Goal: Task Accomplishment & Management: Use online tool/utility

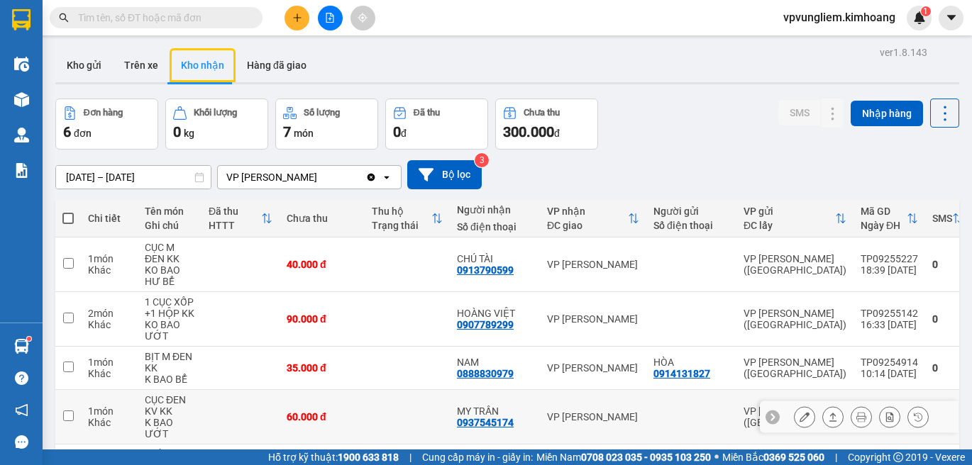
scroll to position [142, 0]
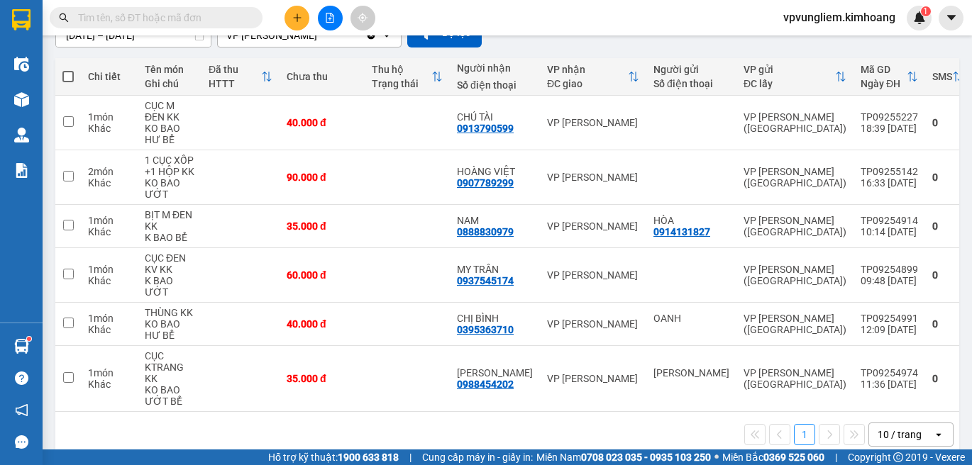
click at [191, 11] on input "text" at bounding box center [161, 18] width 167 height 16
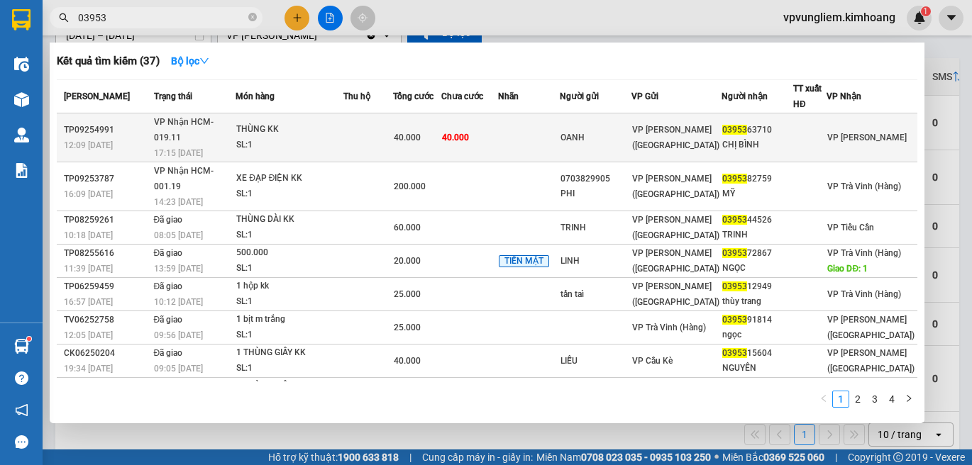
type input "03953"
click at [440, 130] on div "40.000" at bounding box center [417, 138] width 47 height 16
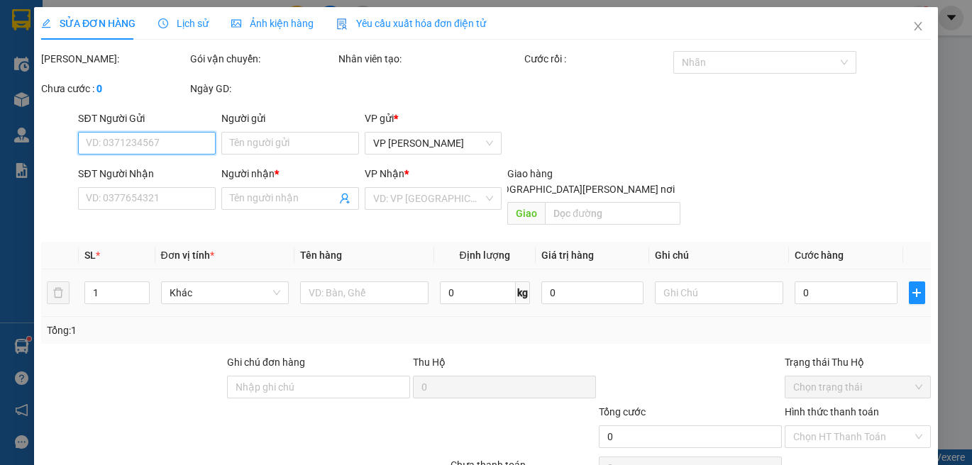
type input "OANH"
type input "0395363710"
type input "CHỊ BÌNH"
type input "40.000"
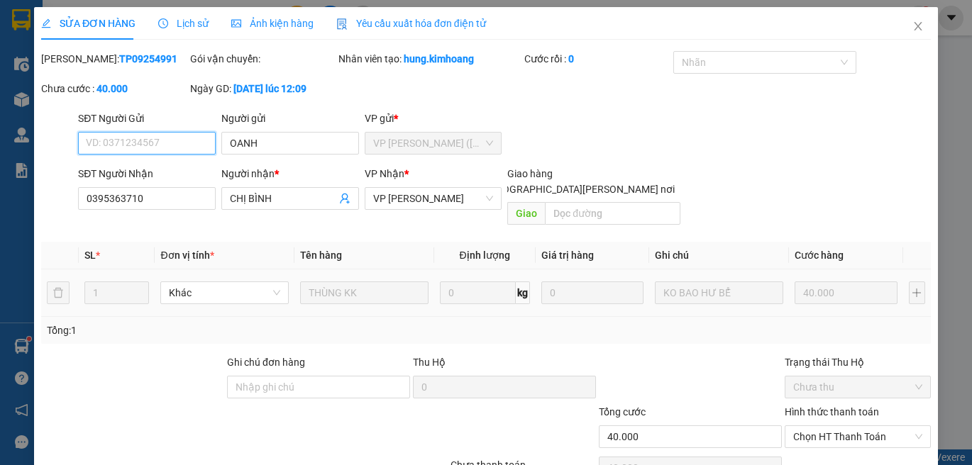
scroll to position [62, 0]
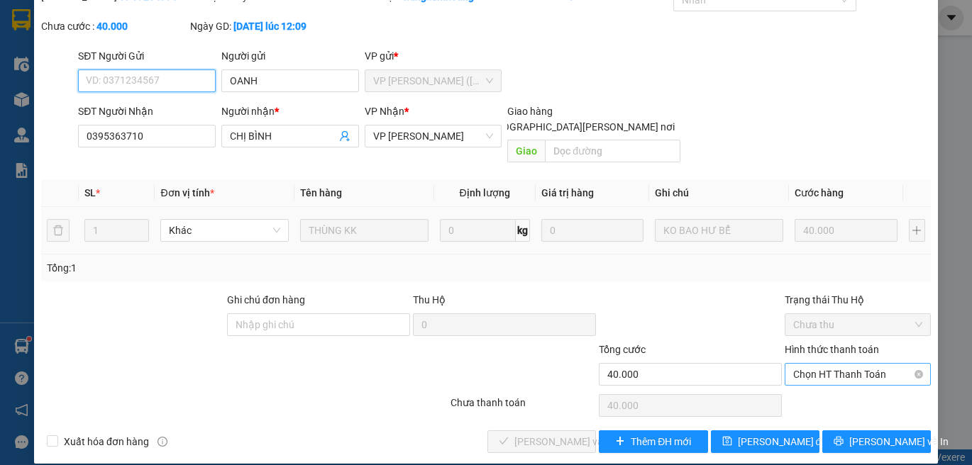
click at [894, 364] on span "Chọn HT Thanh Toán" at bounding box center [857, 374] width 129 height 21
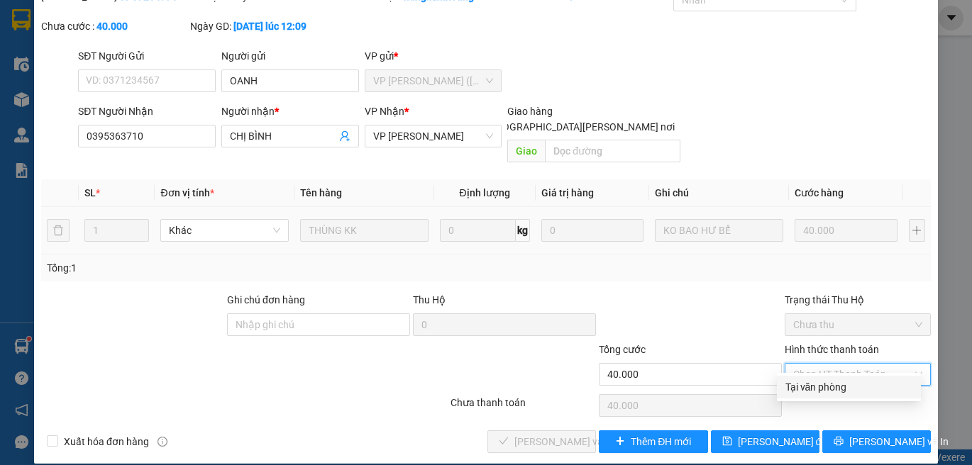
click at [898, 382] on div "Tại văn phòng" at bounding box center [848, 387] width 127 height 16
type input "0"
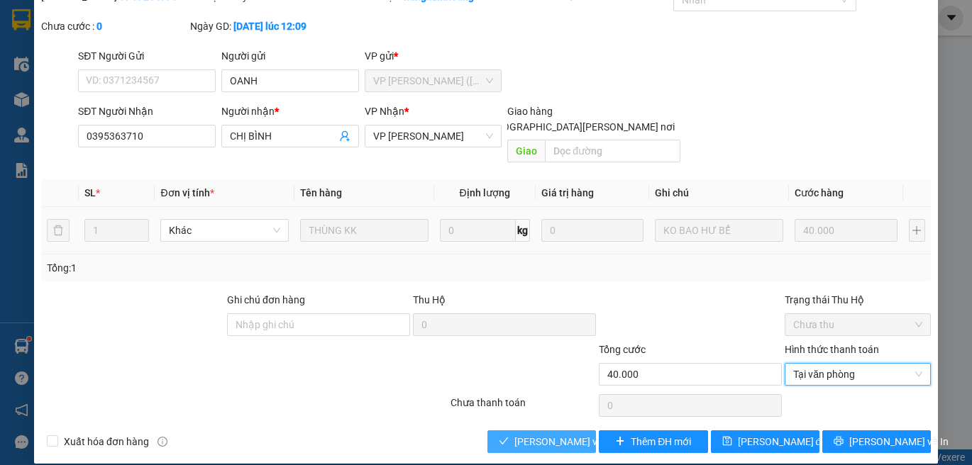
click at [572, 431] on button "Lưu và Giao hàng" at bounding box center [541, 442] width 109 height 23
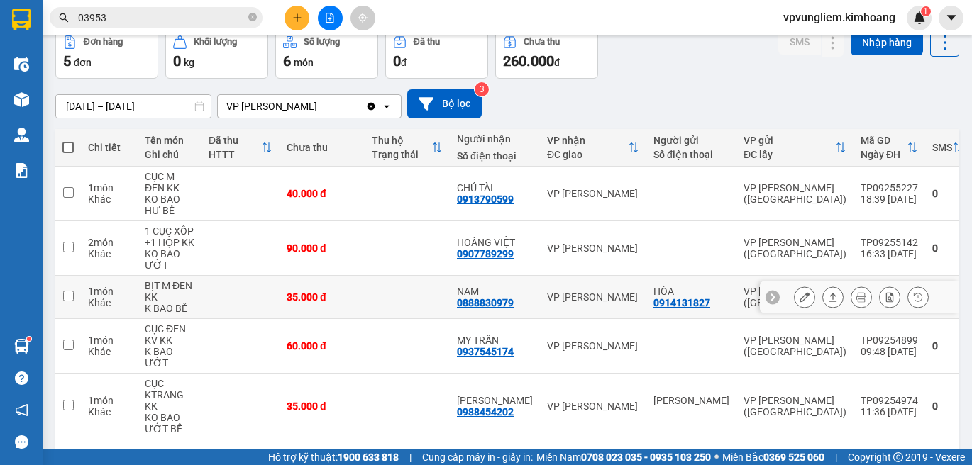
scroll to position [125, 0]
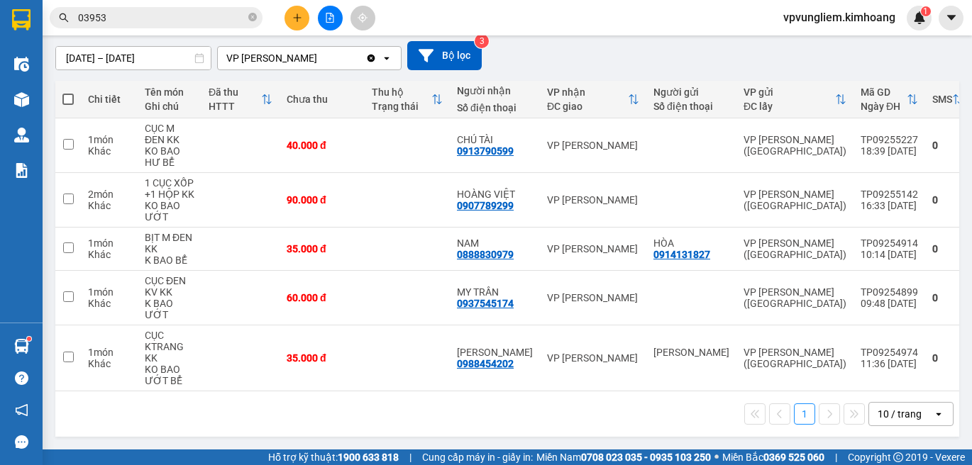
click at [175, 19] on input "03953" at bounding box center [161, 18] width 167 height 16
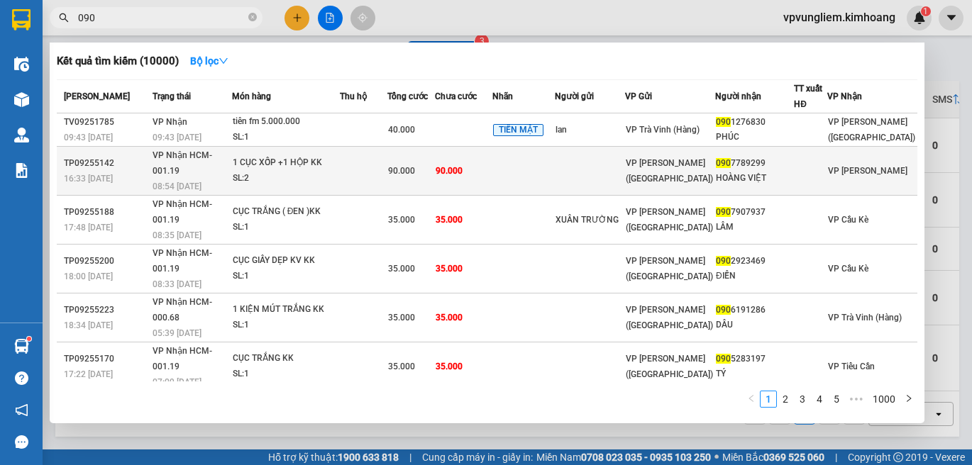
type input "090"
click at [415, 166] on span "90.000" at bounding box center [401, 171] width 27 height 10
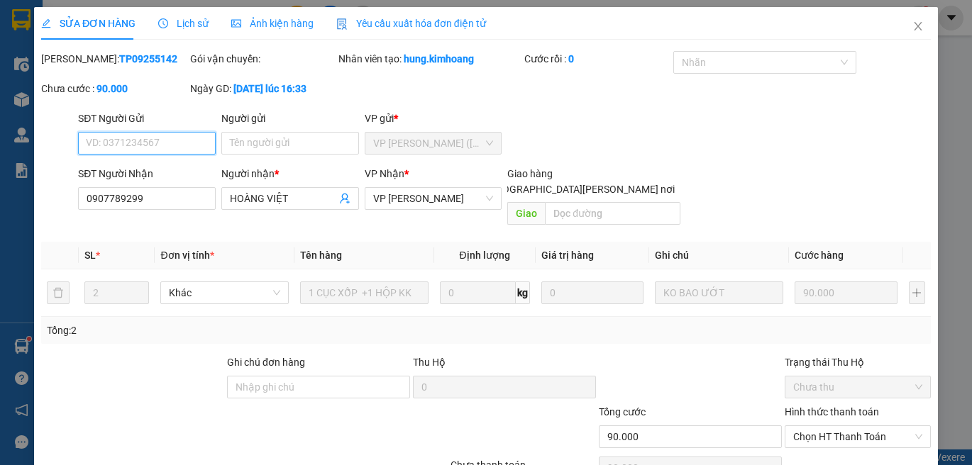
scroll to position [62, 0]
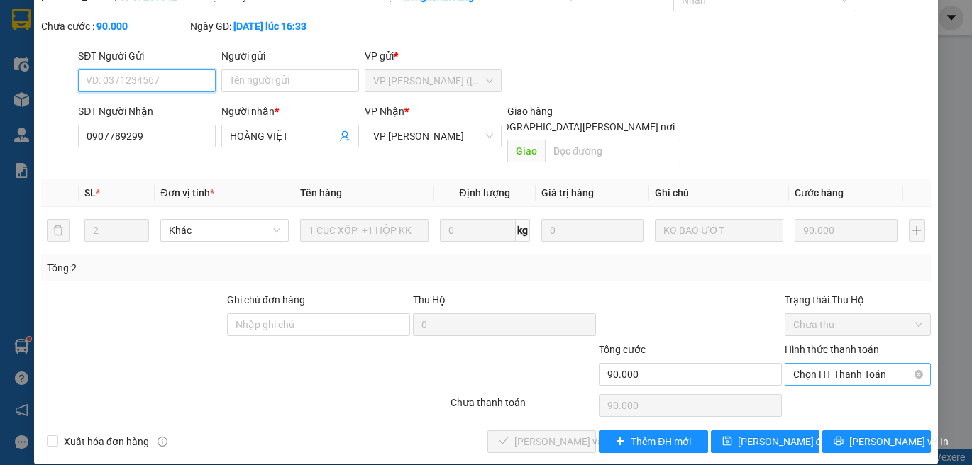
click at [841, 364] on span "Chọn HT Thanh Toán" at bounding box center [857, 374] width 129 height 21
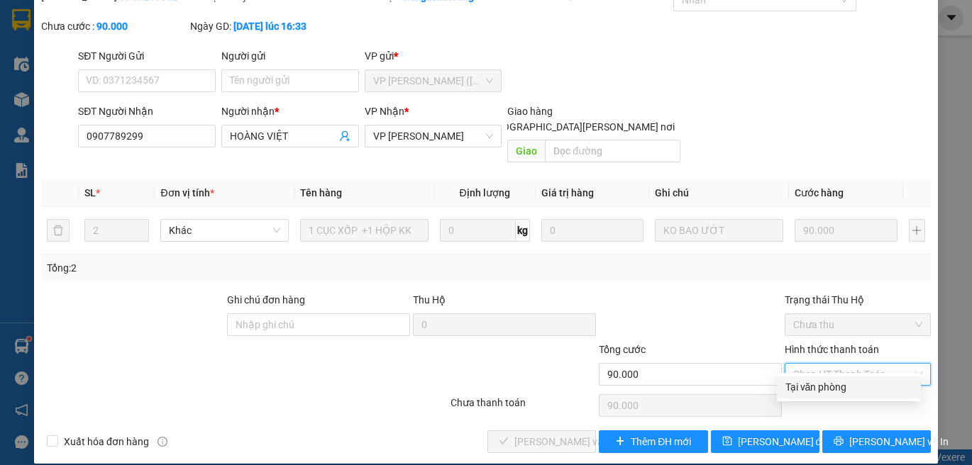
click at [865, 394] on div "Tại văn phòng" at bounding box center [848, 387] width 127 height 16
type input "0"
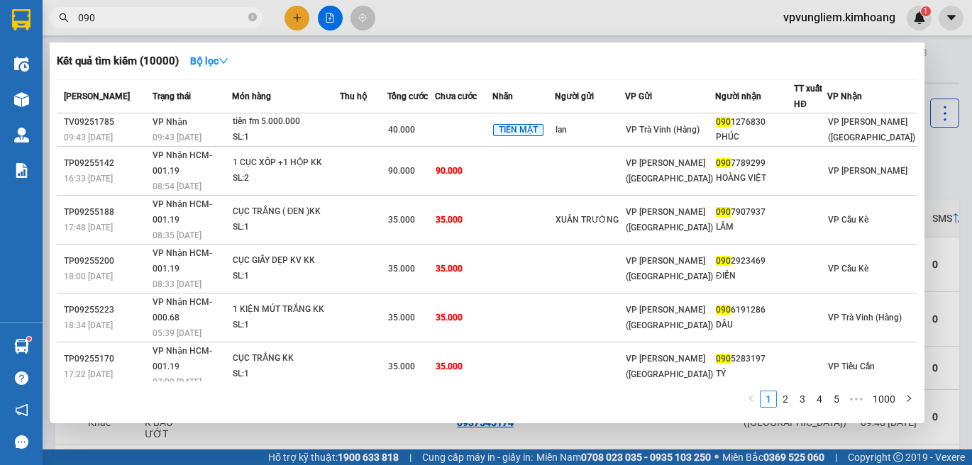
click at [248, 18] on span "090" at bounding box center [156, 17] width 213 height 21
click at [257, 17] on span "090" at bounding box center [156, 17] width 213 height 21
click at [253, 20] on icon "close-circle" at bounding box center [252, 17] width 9 height 9
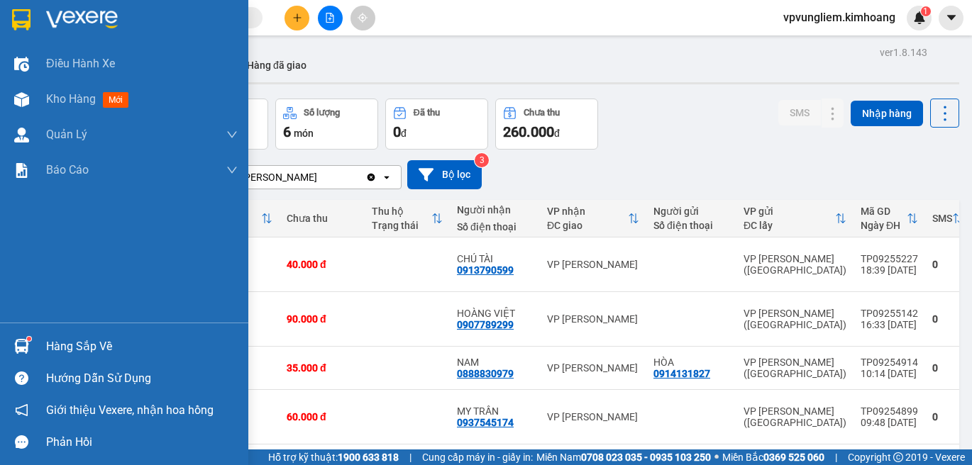
click at [74, 333] on div "Hàng sắp về" at bounding box center [124, 347] width 248 height 32
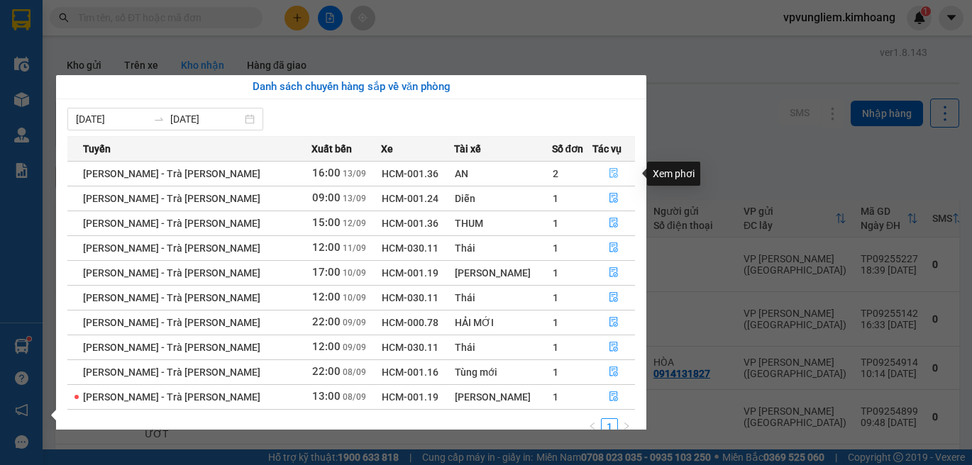
click at [611, 174] on icon "file-done" at bounding box center [614, 173] width 10 height 10
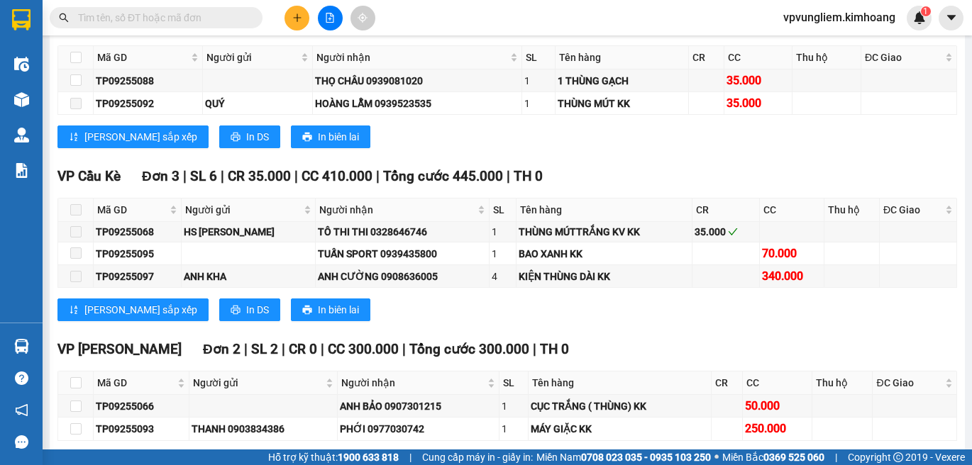
scroll to position [1565, 0]
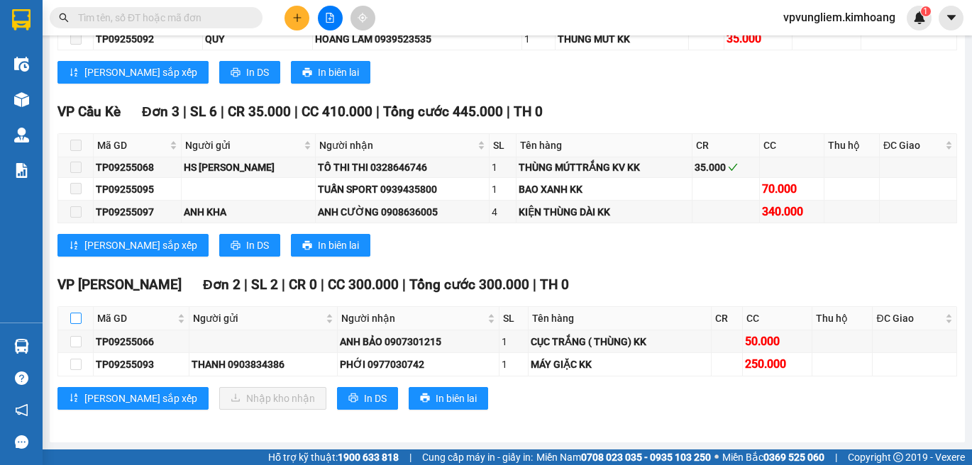
click at [72, 319] on input "checkbox" at bounding box center [75, 318] width 11 height 11
checkbox input "true"
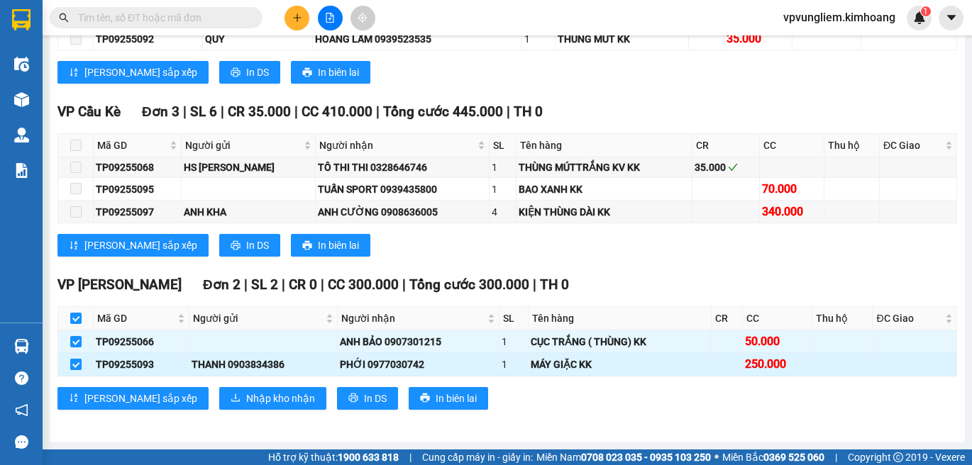
click at [72, 369] on input "checkbox" at bounding box center [75, 364] width 11 height 11
checkbox input "false"
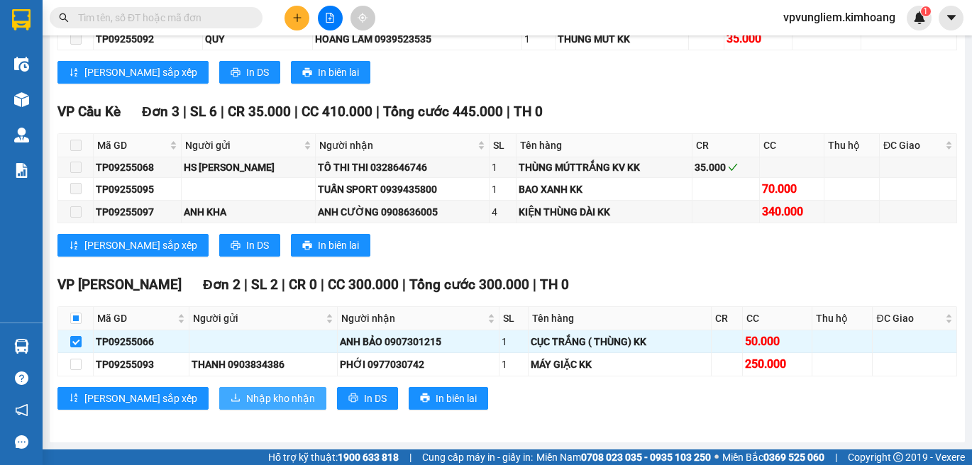
click at [246, 404] on span "Nhập kho nhận" at bounding box center [280, 399] width 69 height 16
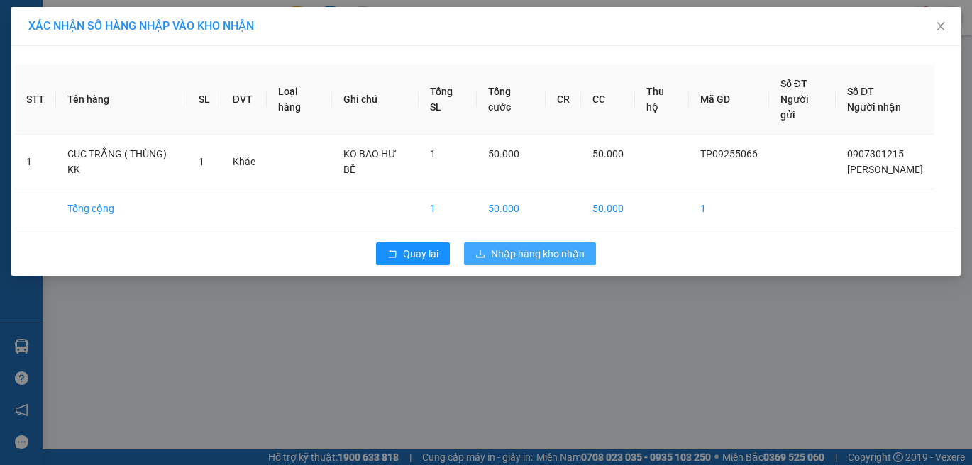
click at [568, 246] on span "Nhập hàng kho nhận" at bounding box center [538, 254] width 94 height 16
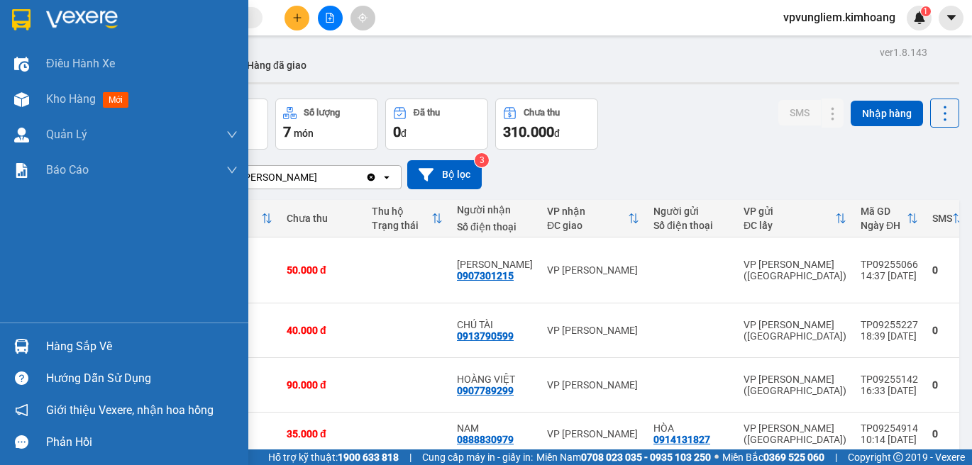
click at [87, 351] on div "Hàng sắp về" at bounding box center [142, 346] width 192 height 21
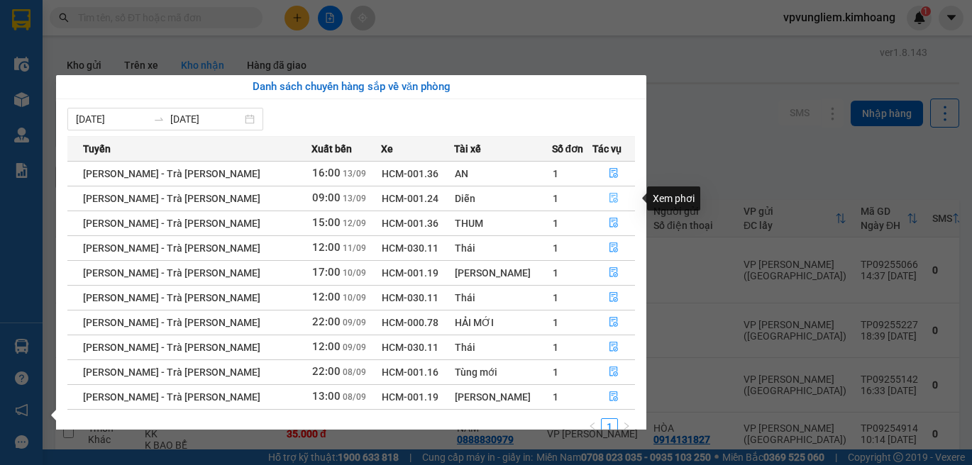
click at [609, 196] on icon "file-done" at bounding box center [613, 199] width 9 height 10
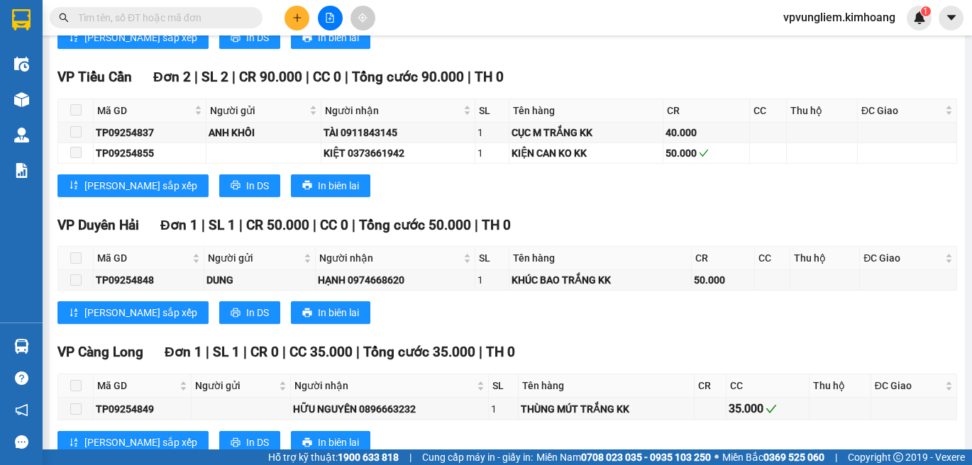
scroll to position [1033, 0]
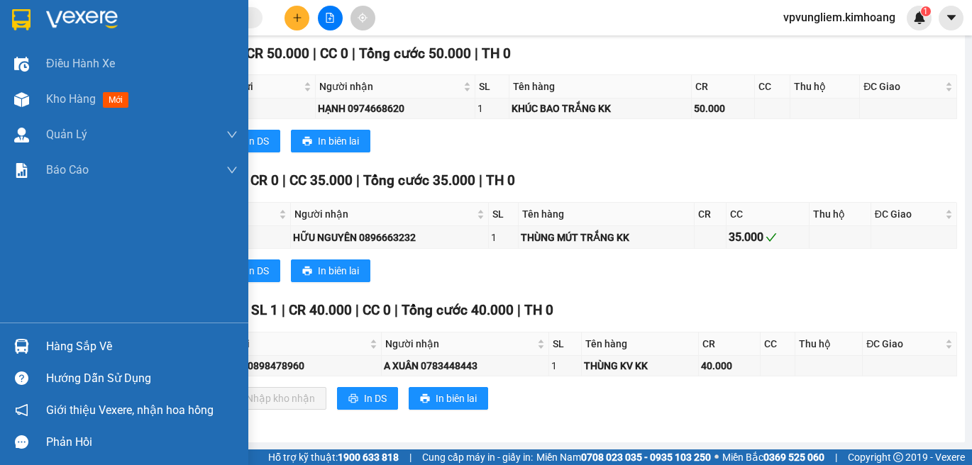
click at [52, 345] on div "Hàng sắp về" at bounding box center [142, 346] width 192 height 21
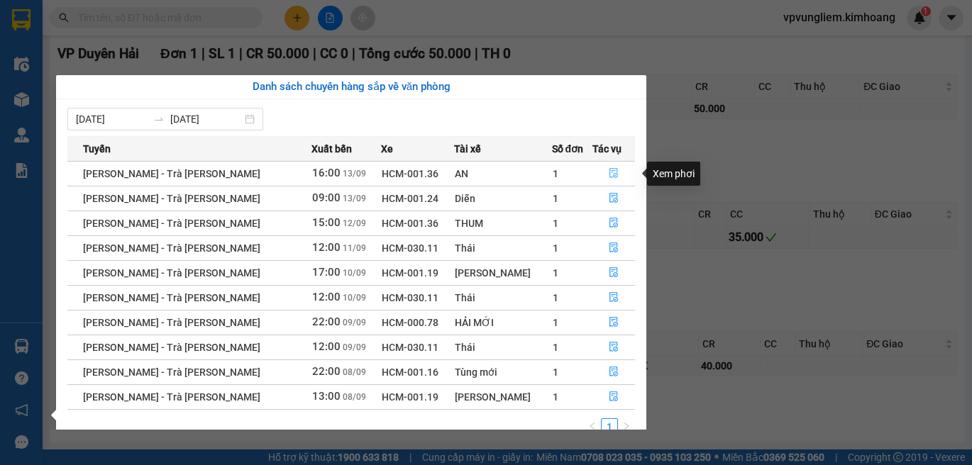
click at [613, 174] on button "button" at bounding box center [613, 173] width 41 height 23
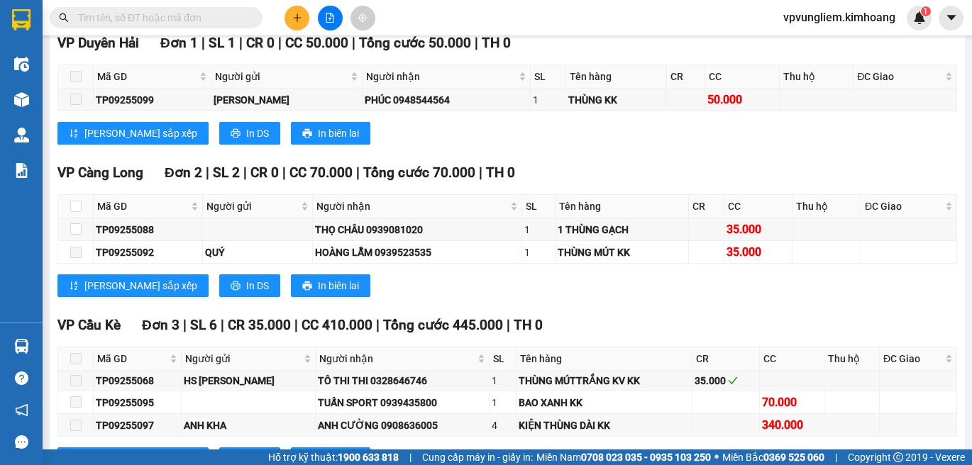
scroll to position [1565, 0]
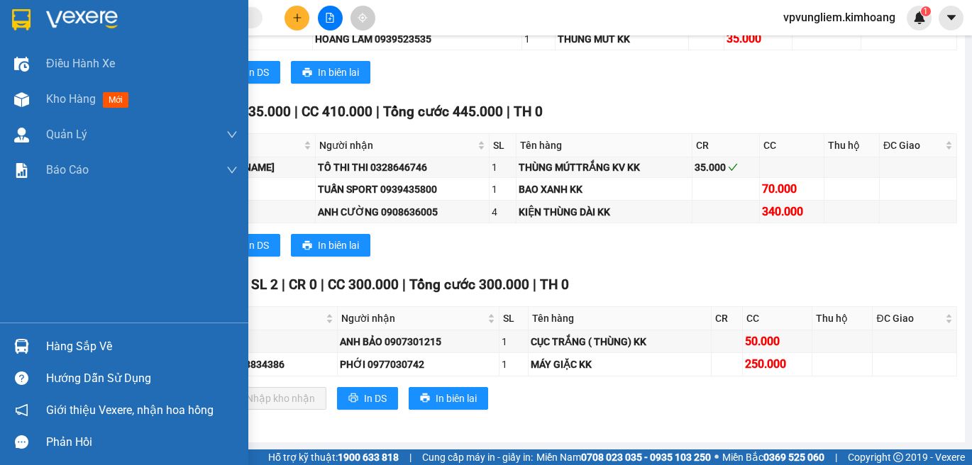
click at [54, 350] on div "Hàng sắp về" at bounding box center [142, 346] width 192 height 21
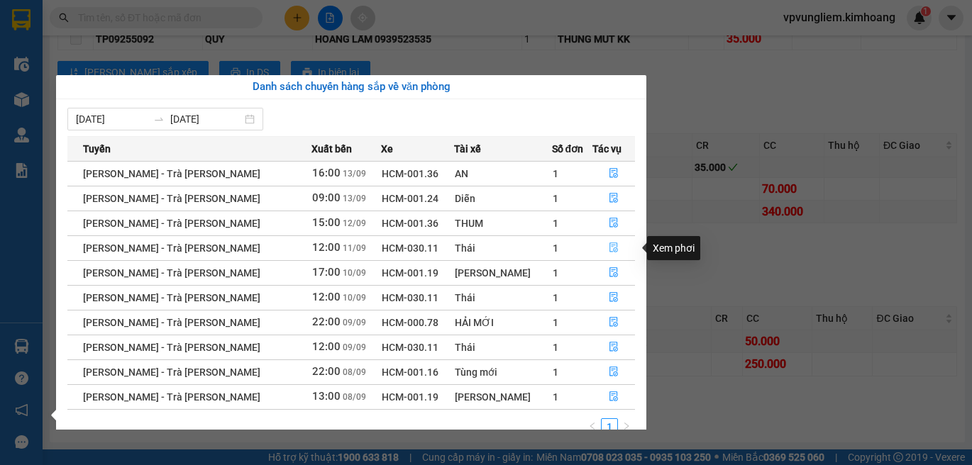
click at [609, 248] on icon "file-done" at bounding box center [614, 248] width 10 height 10
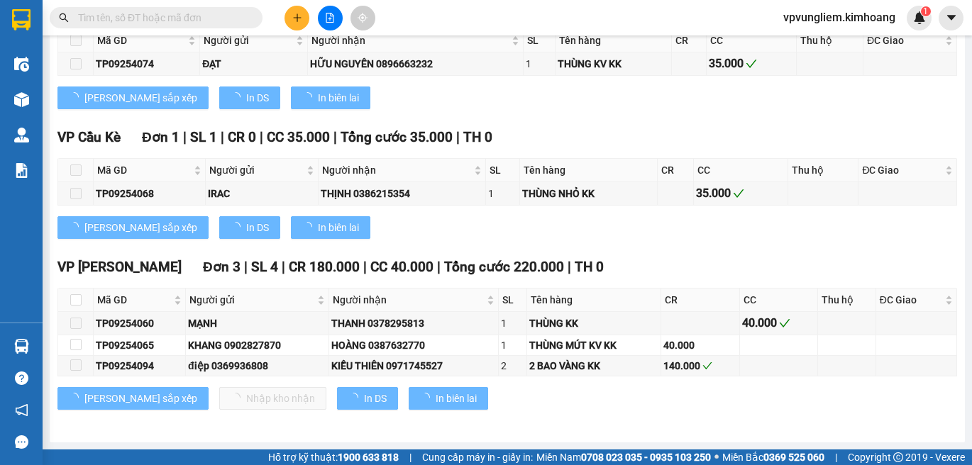
type input "11/09/2025"
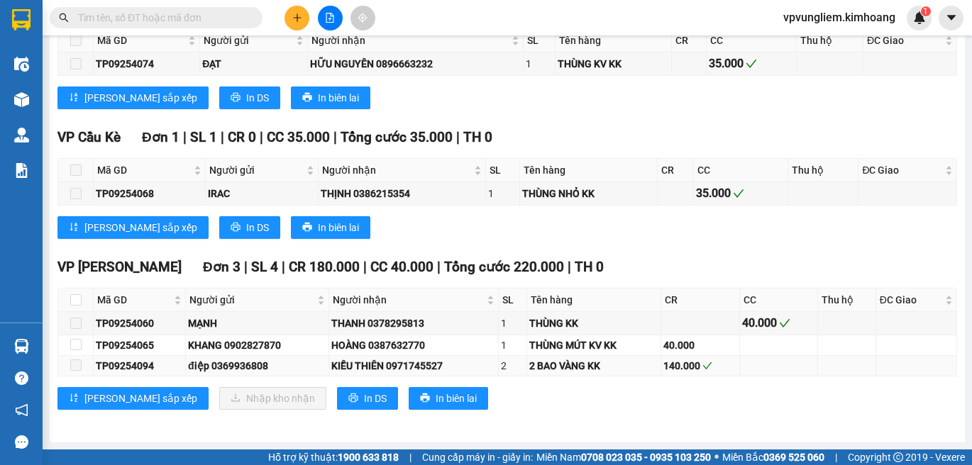
scroll to position [1423, 0]
